Goal: Information Seeking & Learning: Learn about a topic

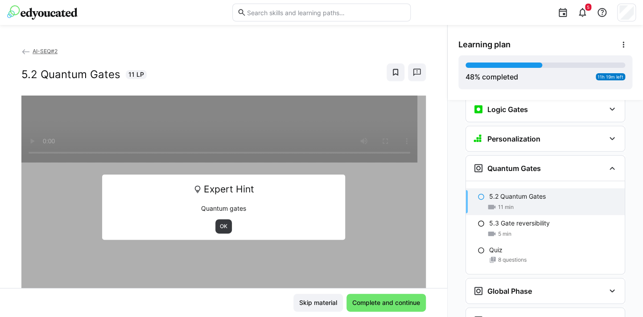
scroll to position [1164, 0]
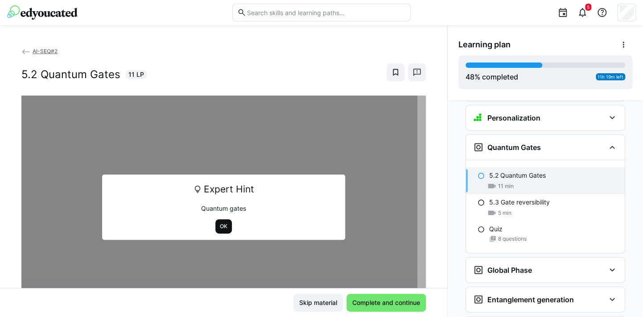
click at [216, 228] on span "OK" at bounding box center [224, 226] width 17 height 14
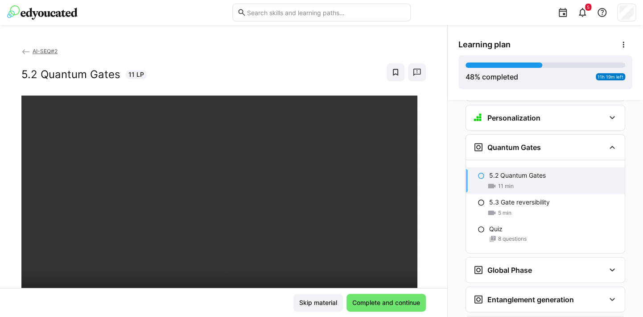
scroll to position [45, 0]
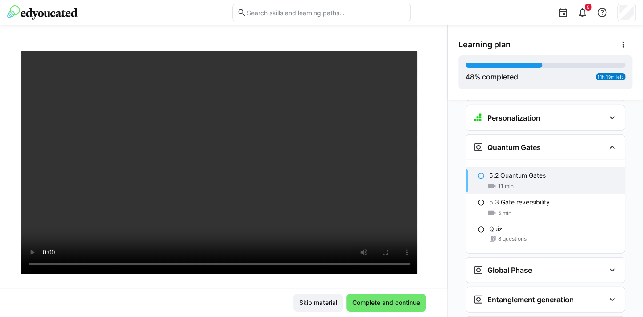
click at [16, 218] on div "AI-SEQ#2 5.2 Quantum Gates 11 LP" at bounding box center [224, 166] width 448 height 241
click at [15, 255] on div "AI-SEQ#2 5.2 Quantum Gates 11 LP" at bounding box center [224, 166] width 448 height 241
click at [373, 302] on span "Complete and continue" at bounding box center [386, 302] width 70 height 9
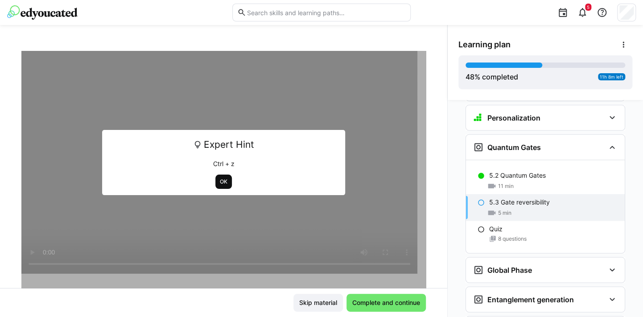
click at [222, 184] on span "OK" at bounding box center [223, 181] width 9 height 7
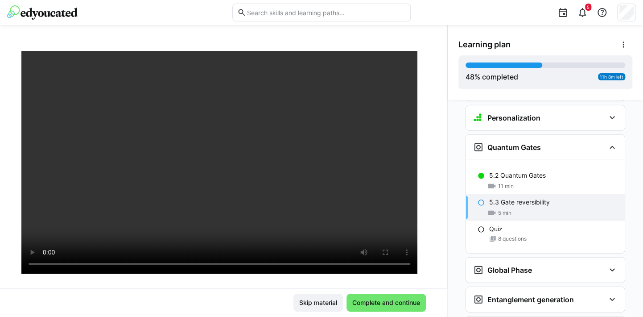
click at [23, 287] on div at bounding box center [223, 209] width 405 height 317
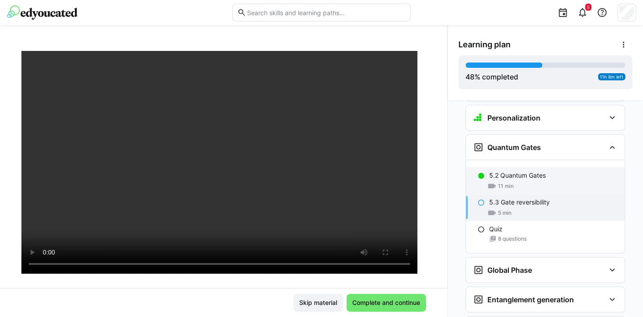
click at [522, 171] on p "5.2 Quantum Gates" at bounding box center [517, 175] width 57 height 9
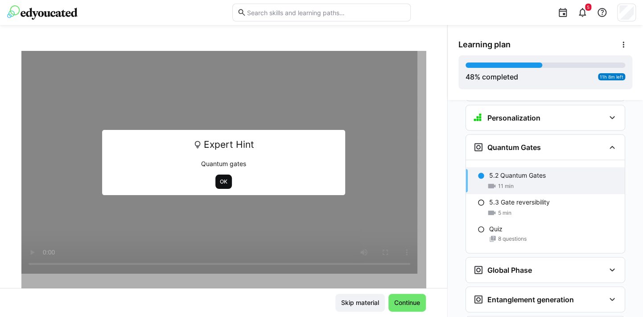
click at [219, 182] on span "OK" at bounding box center [223, 181] width 9 height 7
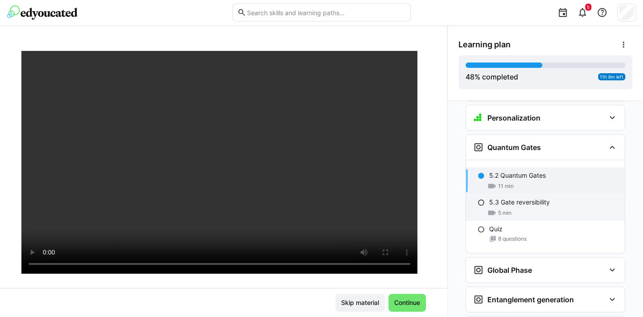
click at [531, 194] on div "5.3 Gate reversibility 5 min" at bounding box center [545, 207] width 159 height 27
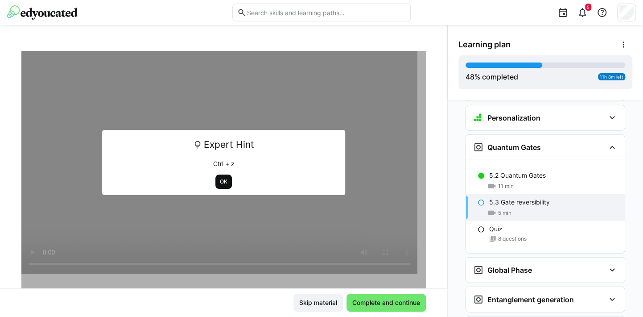
click at [223, 183] on span "OK" at bounding box center [223, 181] width 9 height 7
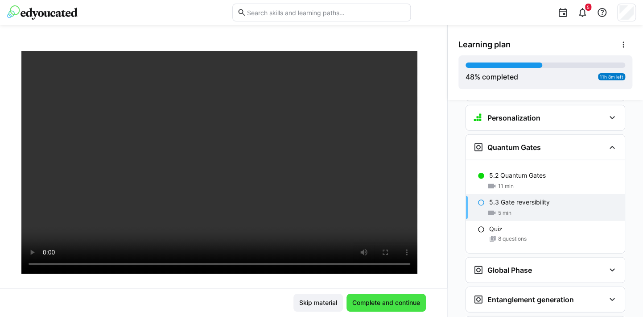
click at [375, 306] on span "Complete and continue" at bounding box center [386, 302] width 70 height 9
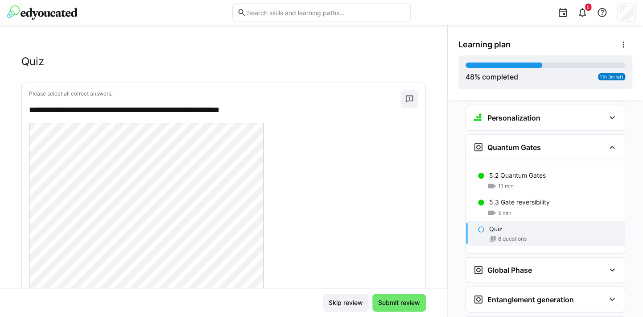
scroll to position [0, 0]
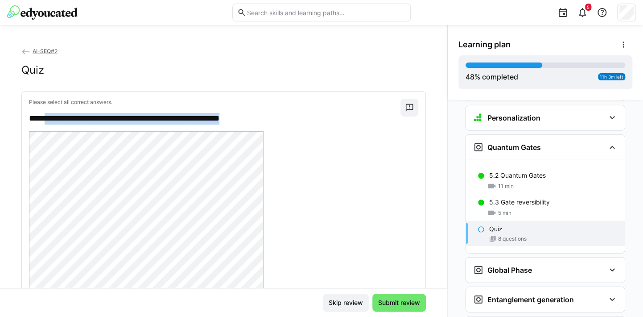
drag, startPoint x: 253, startPoint y: 118, endPoint x: 50, endPoint y: 112, distance: 203.1
click at [50, 112] on div "**********" at bounding box center [215, 112] width 372 height 26
copy p "**********"
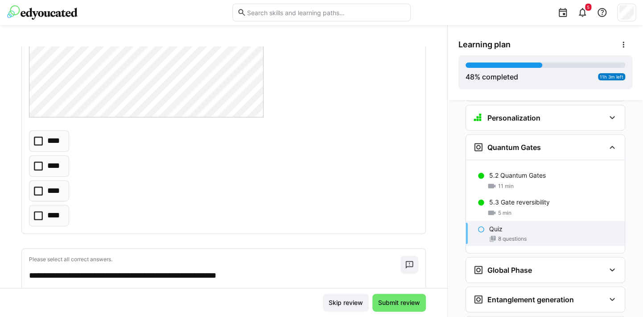
scroll to position [357, 0]
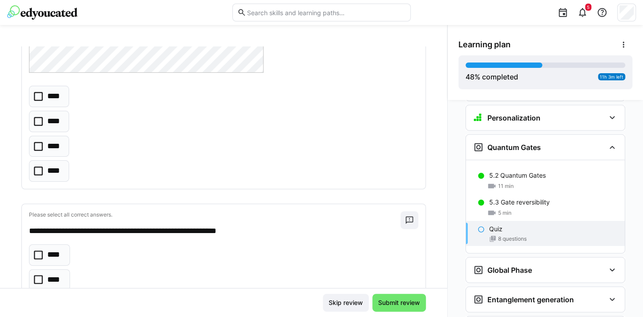
click at [38, 149] on icon at bounding box center [38, 146] width 9 height 9
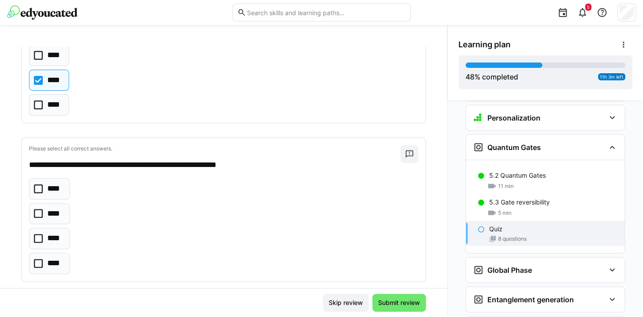
scroll to position [446, 0]
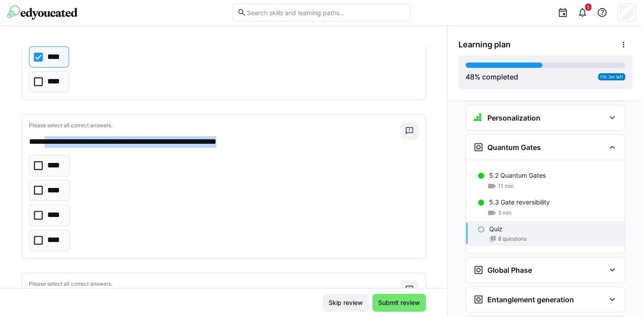
drag, startPoint x: 266, startPoint y: 140, endPoint x: 49, endPoint y: 142, distance: 217.8
click at [49, 142] on p "**********" at bounding box center [210, 142] width 363 height 12
copy p "**********"
click at [36, 236] on icon at bounding box center [38, 240] width 9 height 9
click at [40, 187] on icon at bounding box center [38, 190] width 9 height 9
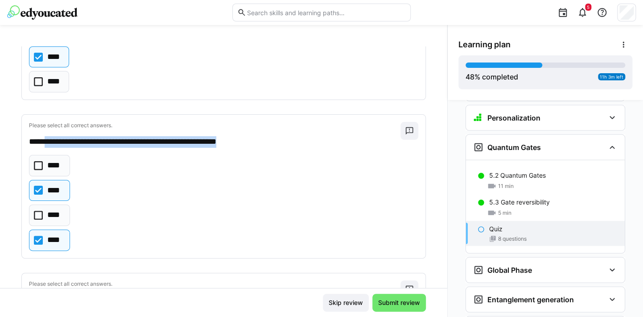
click at [37, 238] on icon at bounding box center [38, 240] width 9 height 9
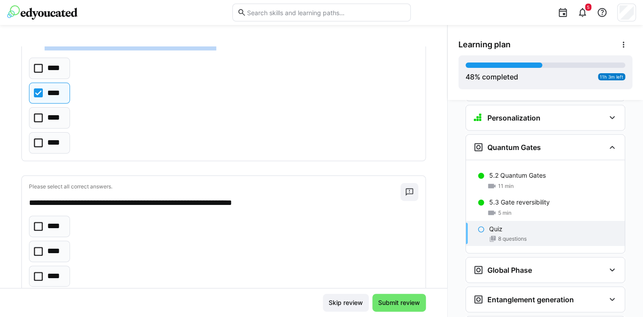
scroll to position [580, 0]
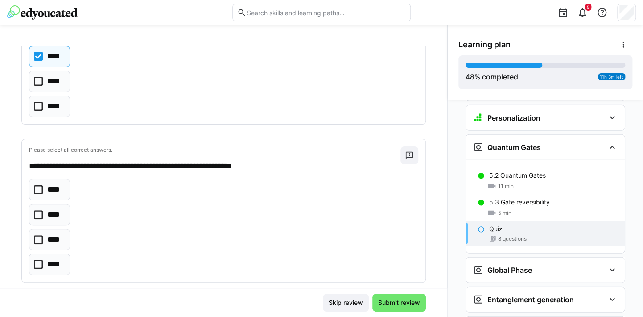
click at [40, 213] on icon at bounding box center [38, 214] width 9 height 9
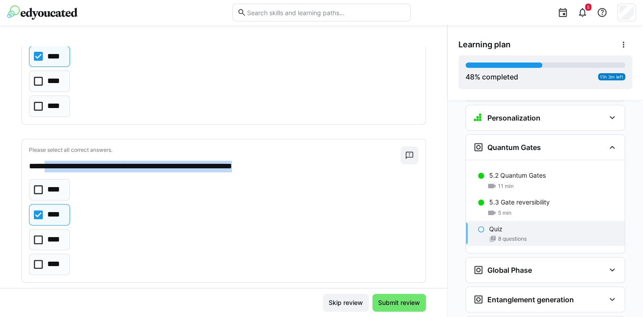
drag, startPoint x: 275, startPoint y: 166, endPoint x: 49, endPoint y: 163, distance: 226.7
click at [49, 163] on p "**********" at bounding box center [210, 167] width 363 height 12
copy p "**********"
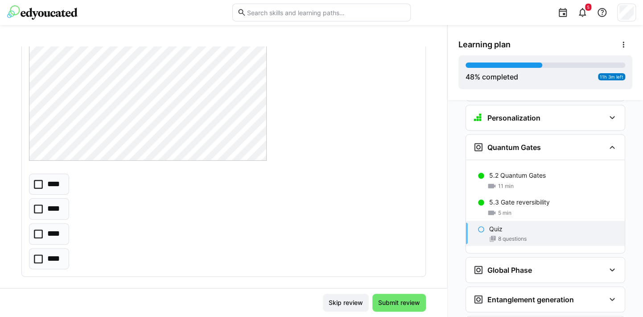
scroll to position [1026, 0]
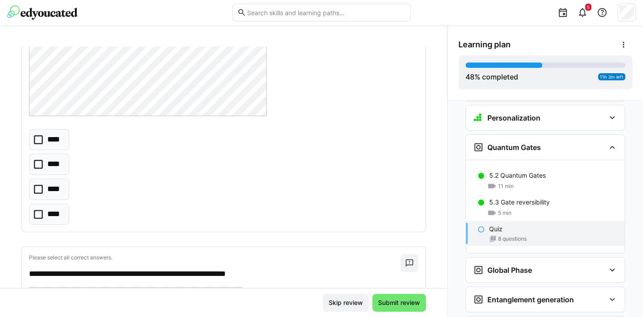
click at [40, 185] on icon at bounding box center [38, 189] width 9 height 9
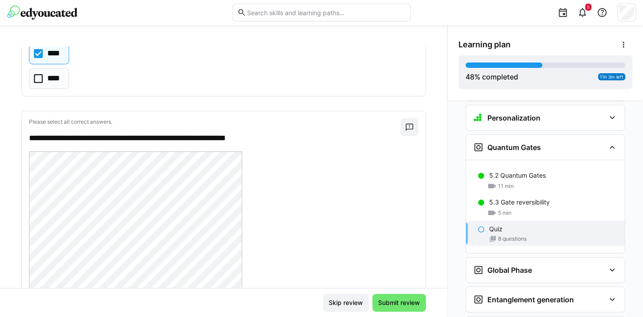
scroll to position [1160, 0]
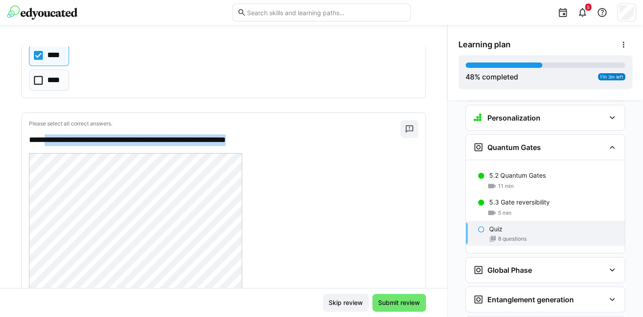
drag, startPoint x: 270, startPoint y: 137, endPoint x: 50, endPoint y: 141, distance: 220.0
click at [50, 141] on p "**********" at bounding box center [210, 140] width 363 height 12
copy p "**********"
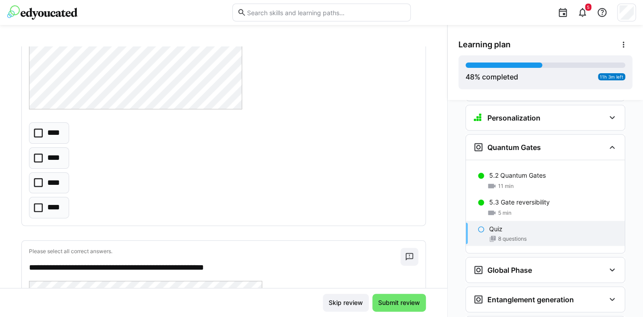
scroll to position [1517, 0]
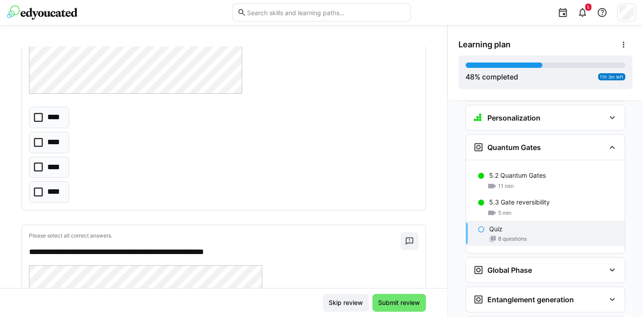
click at [41, 164] on icon at bounding box center [38, 166] width 9 height 9
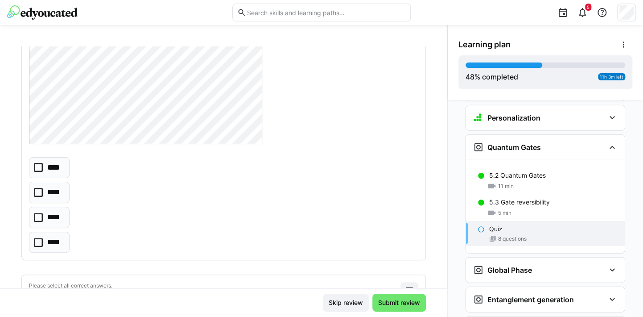
scroll to position [1874, 0]
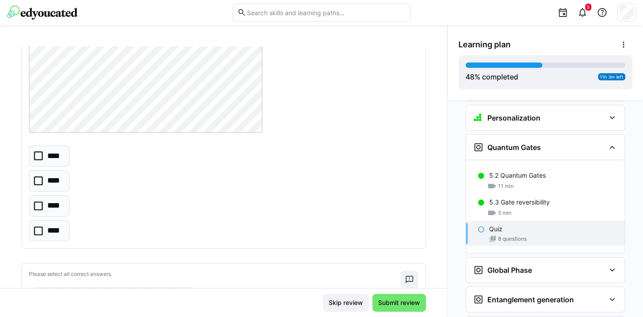
click at [40, 176] on icon at bounding box center [38, 180] width 9 height 9
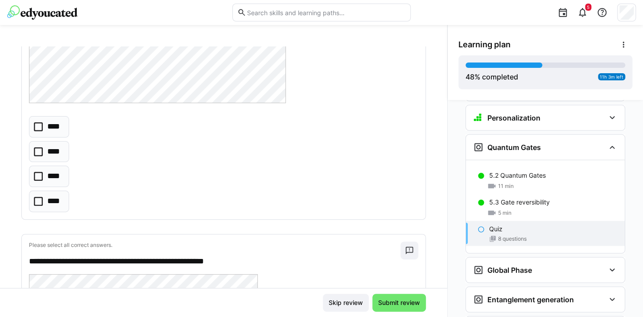
scroll to position [2320, 0]
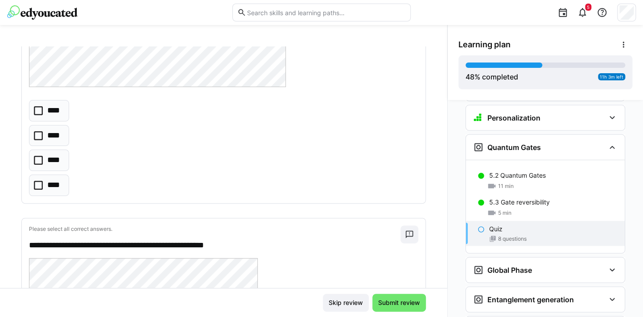
click at [38, 156] on icon at bounding box center [38, 160] width 9 height 9
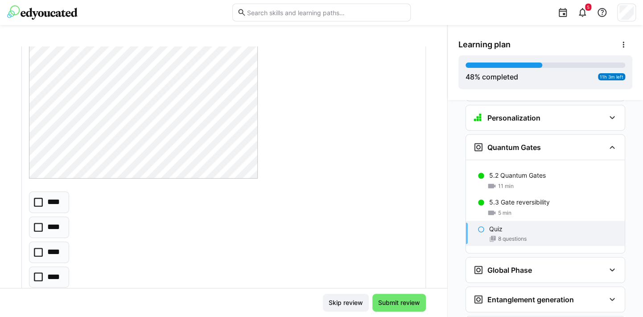
scroll to position [2633, 0]
click at [37, 187] on icon at bounding box center [38, 191] width 9 height 9
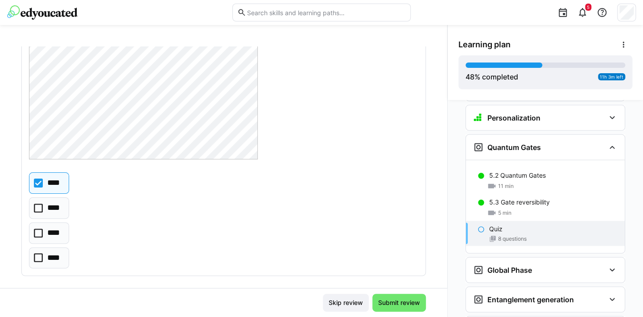
scroll to position [2643, 0]
click at [398, 307] on span "Submit review" at bounding box center [399, 302] width 45 height 9
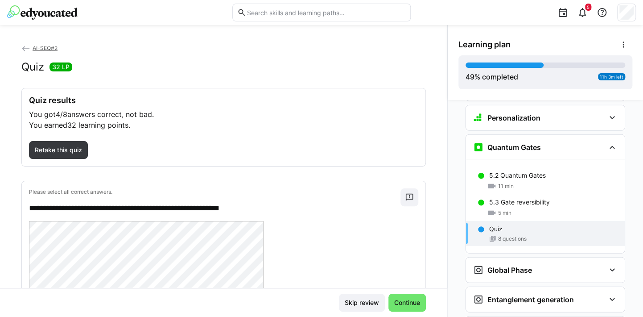
scroll to position [0, 0]
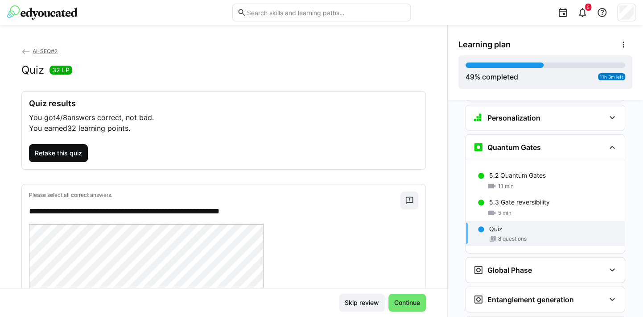
click at [66, 154] on span "Retake this quiz" at bounding box center [58, 153] width 50 height 9
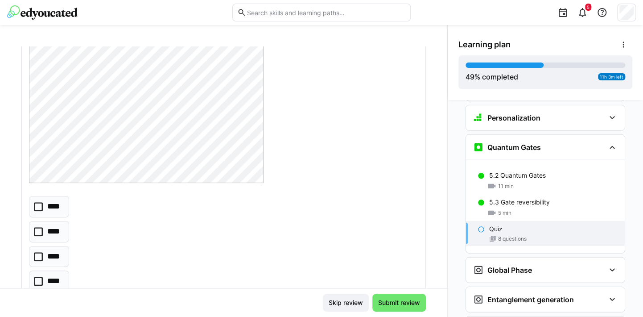
scroll to position [268, 0]
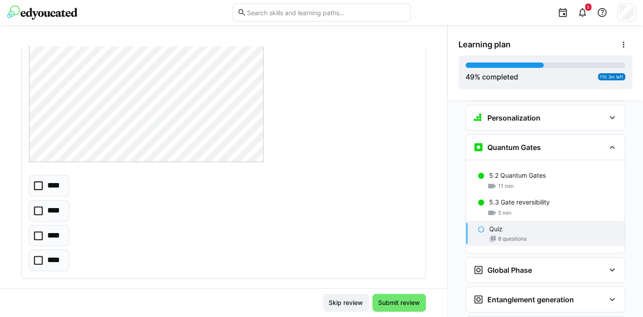
click at [41, 233] on icon at bounding box center [38, 235] width 9 height 9
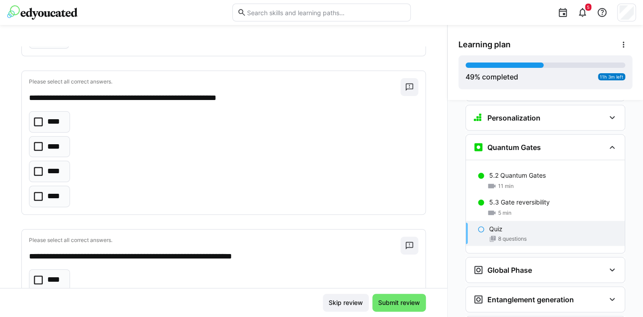
scroll to position [491, 0]
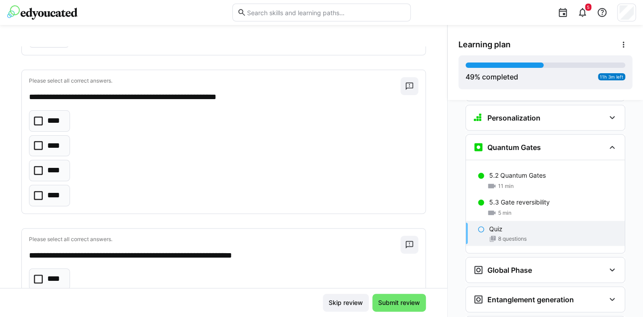
click at [37, 191] on icon at bounding box center [38, 195] width 9 height 9
click at [39, 123] on icon at bounding box center [38, 120] width 9 height 9
click at [36, 193] on icon at bounding box center [38, 195] width 9 height 9
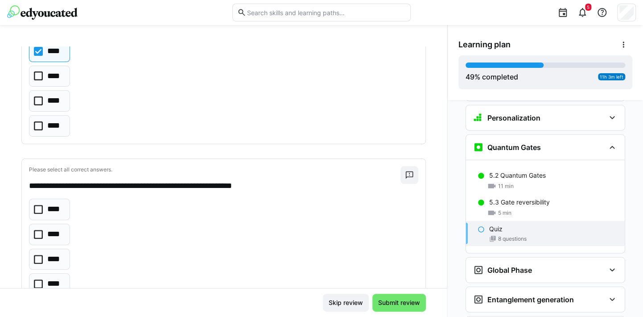
scroll to position [625, 0]
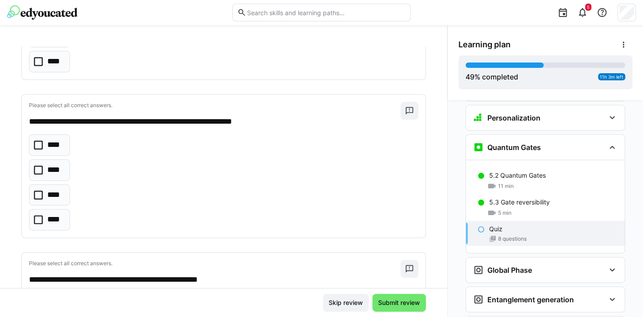
click at [39, 169] on icon at bounding box center [38, 170] width 9 height 9
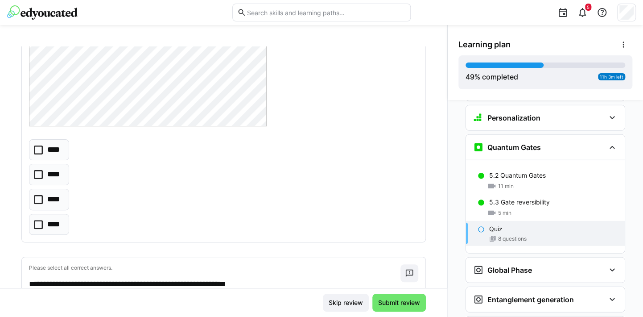
scroll to position [1026, 0]
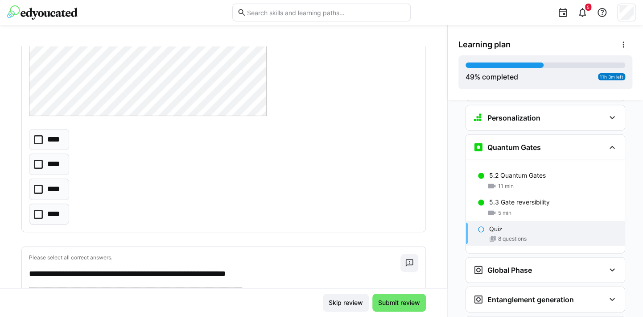
click at [37, 185] on icon at bounding box center [38, 189] width 9 height 9
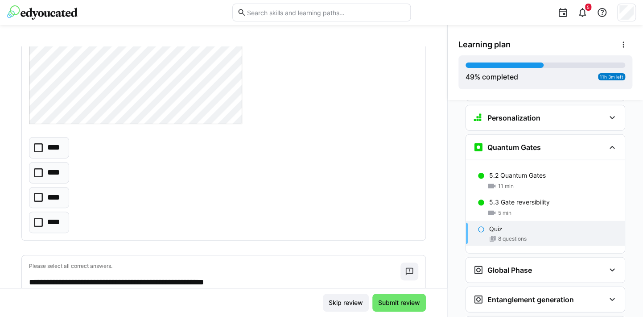
scroll to position [1517, 0]
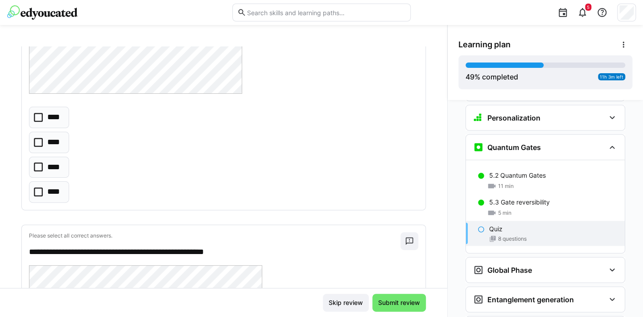
click at [34, 163] on icon at bounding box center [38, 166] width 9 height 9
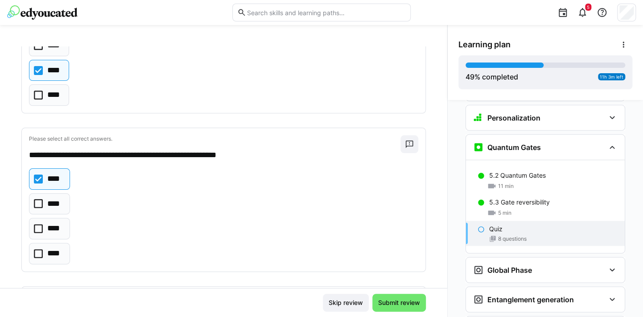
scroll to position [446, 0]
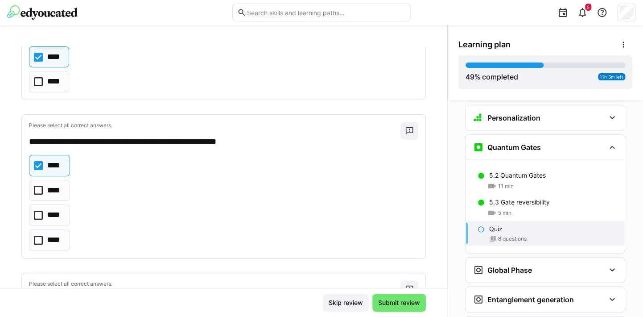
click at [36, 165] on icon at bounding box center [38, 165] width 9 height 9
click at [37, 211] on icon at bounding box center [38, 215] width 9 height 9
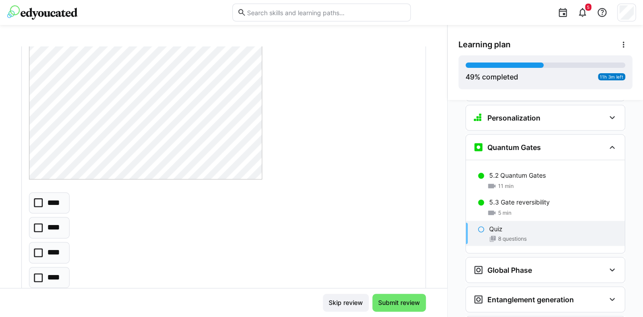
scroll to position [1829, 0]
click at [41, 199] on icon at bounding box center [38, 200] width 9 height 9
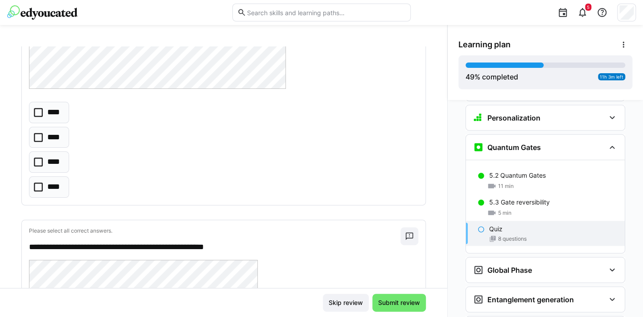
scroll to position [2320, 0]
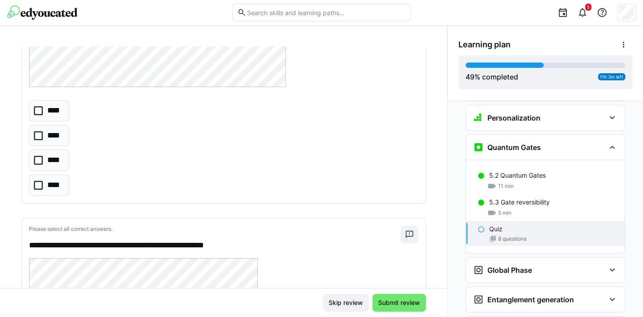
click at [38, 131] on icon at bounding box center [38, 135] width 9 height 9
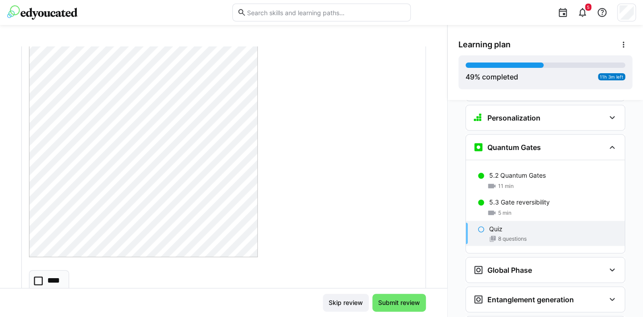
scroll to position [2588, 0]
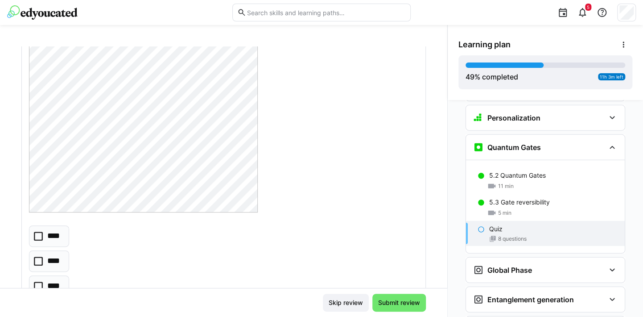
click at [36, 232] on icon at bounding box center [38, 236] width 9 height 9
click at [409, 303] on span "Submit review" at bounding box center [399, 302] width 45 height 9
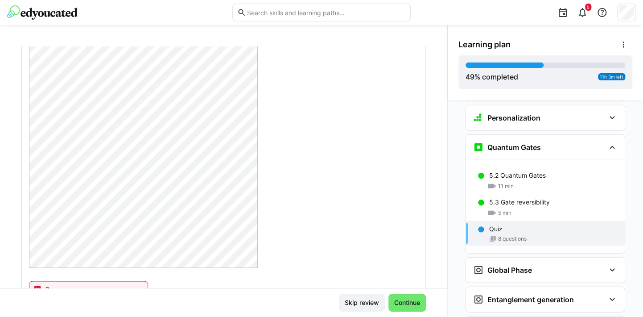
scroll to position [2157, 0]
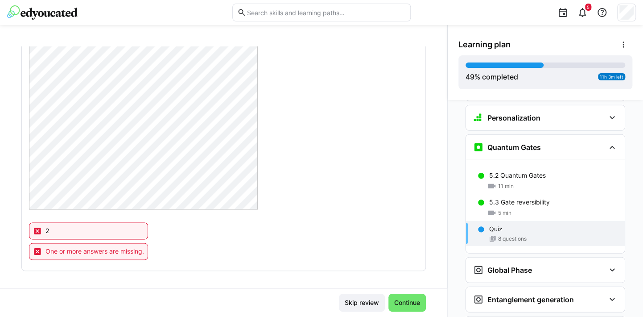
click at [37, 247] on eds-icon at bounding box center [37, 251] width 9 height 9
click at [418, 310] on span "Continue" at bounding box center [407, 303] width 37 height 18
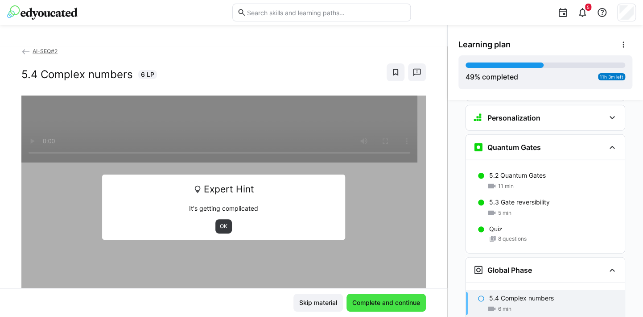
scroll to position [1253, 0]
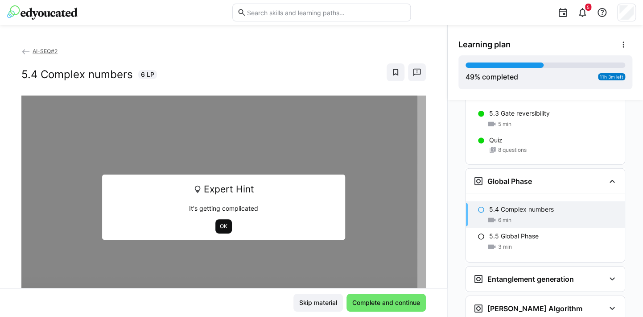
click at [222, 228] on span "OK" at bounding box center [223, 226] width 9 height 7
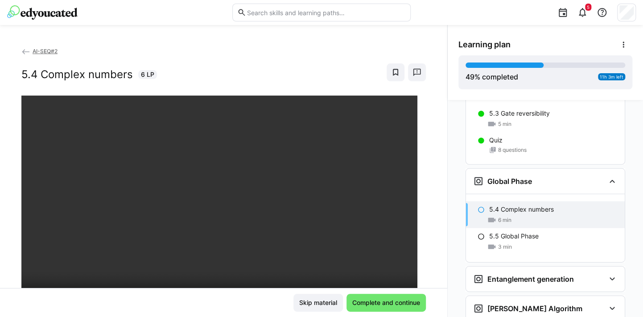
scroll to position [45, 0]
